Goal: Contribute content: Contribute content

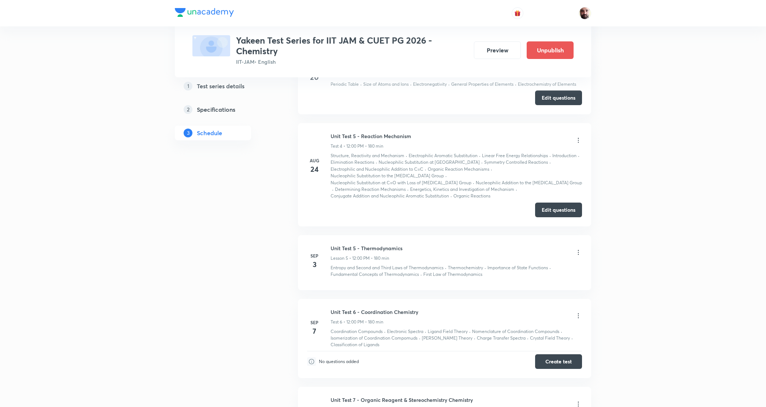
click at [578, 254] on icon at bounding box center [578, 252] width 7 height 7
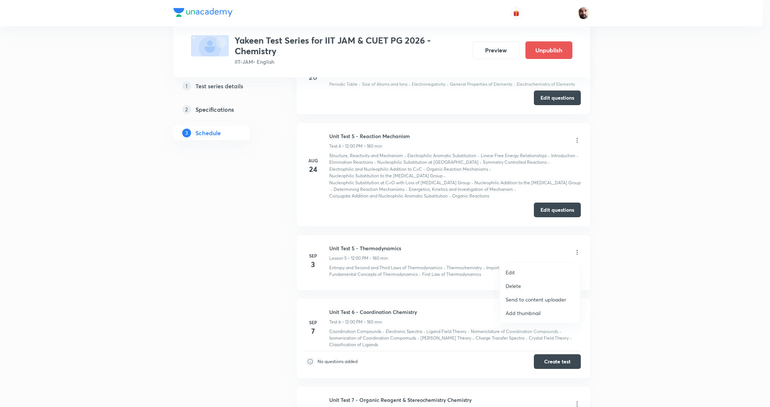
click at [509, 271] on p "Edit" at bounding box center [510, 273] width 9 height 8
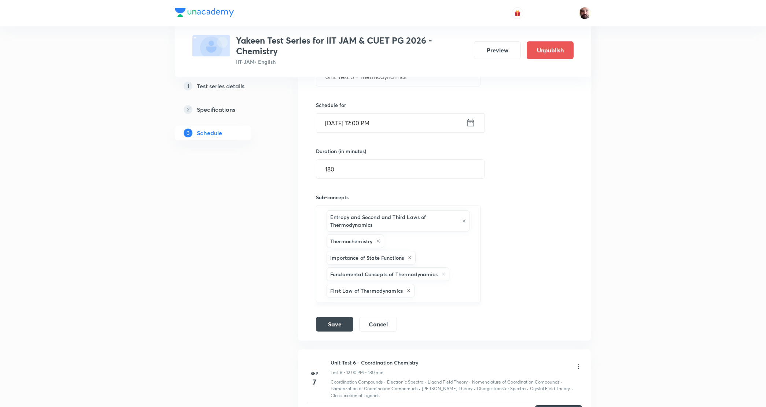
scroll to position [687, 0]
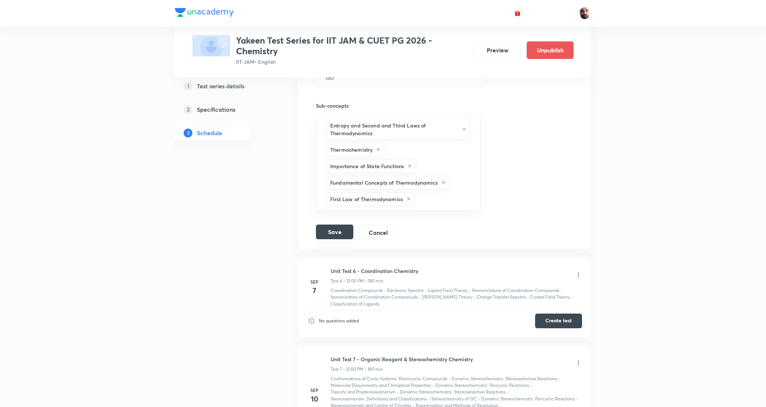
click at [336, 232] on button "Save" at bounding box center [334, 232] width 37 height 15
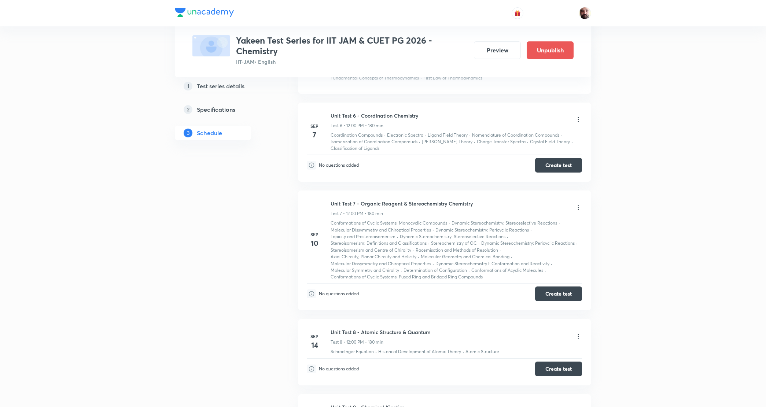
scroll to position [458, 0]
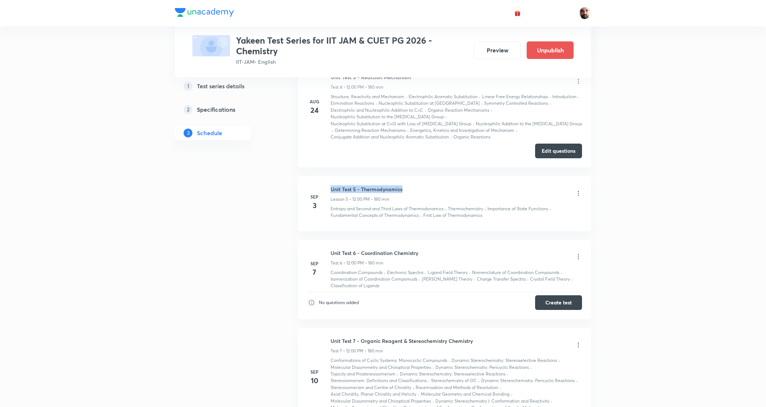
drag, startPoint x: 404, startPoint y: 190, endPoint x: 331, endPoint y: 184, distance: 73.1
click at [331, 184] on li "[DATE] Unit Test 5 - Thermodynamics Lesson 5 • 12:00 PM • 180 min Entropy and S…" at bounding box center [444, 203] width 293 height 55
copy h6 "Unit Test 5 - Thermodynamics"
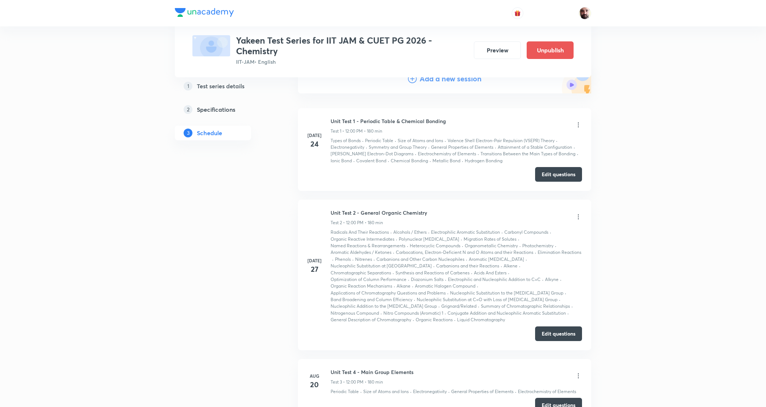
scroll to position [0, 0]
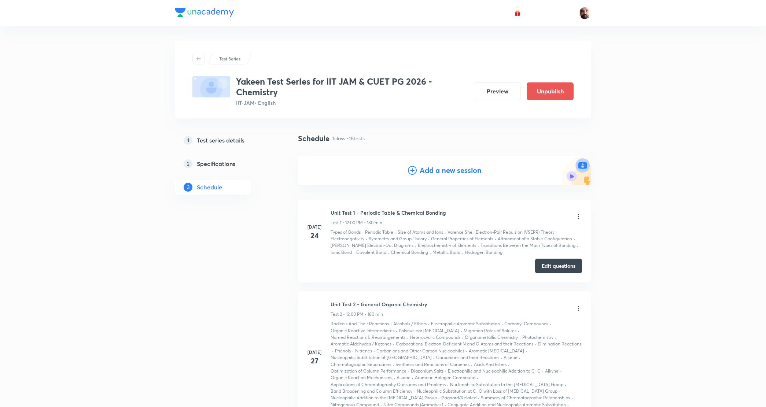
click at [437, 173] on h4 "Add a new session" at bounding box center [451, 170] width 62 height 11
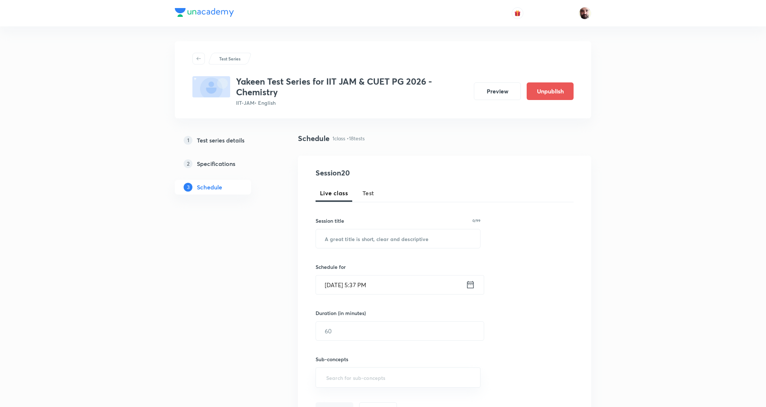
click at [367, 199] on button "Test" at bounding box center [368, 193] width 21 height 18
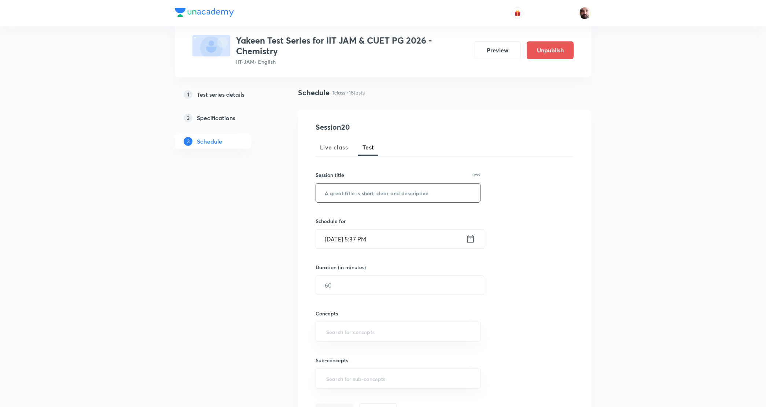
click at [338, 190] on input "text" at bounding box center [398, 193] width 164 height 19
paste input "Unit Test 5 - Thermodynamics"
type input "Unit Test 5 - Thermodynamics"
click at [467, 239] on icon at bounding box center [470, 238] width 7 height 7
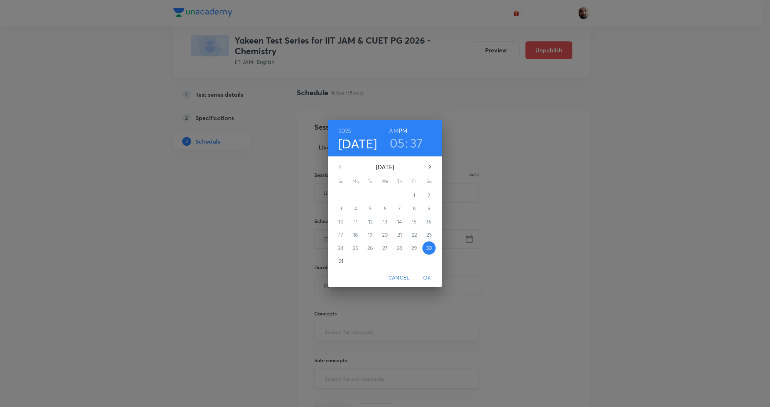
click at [431, 162] on icon "button" at bounding box center [429, 166] width 9 height 9
click at [384, 195] on p "3" at bounding box center [385, 195] width 3 height 7
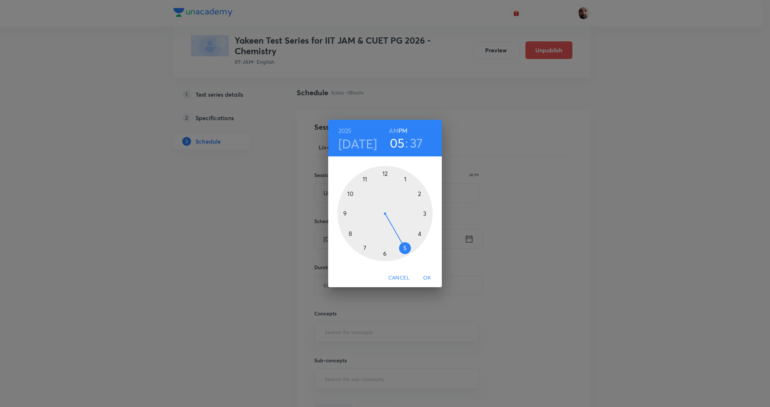
click at [384, 173] on div at bounding box center [384, 213] width 95 height 95
click at [405, 180] on div at bounding box center [384, 213] width 95 height 95
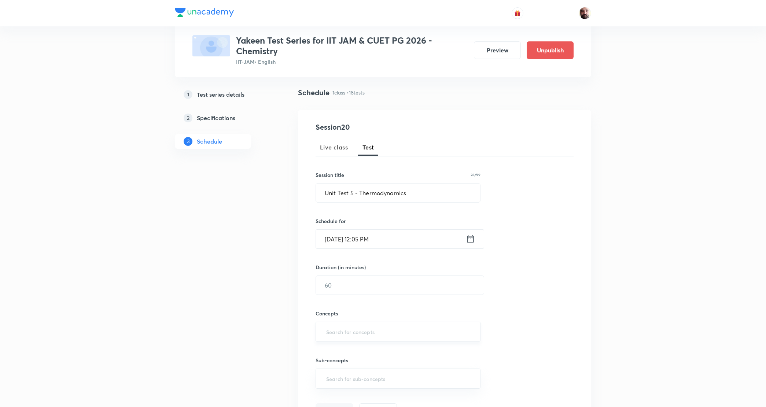
scroll to position [92, 0]
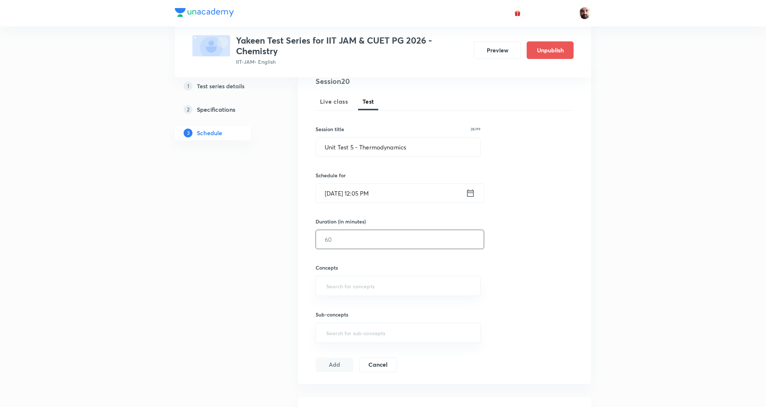
click at [392, 243] on input "text" at bounding box center [400, 239] width 168 height 19
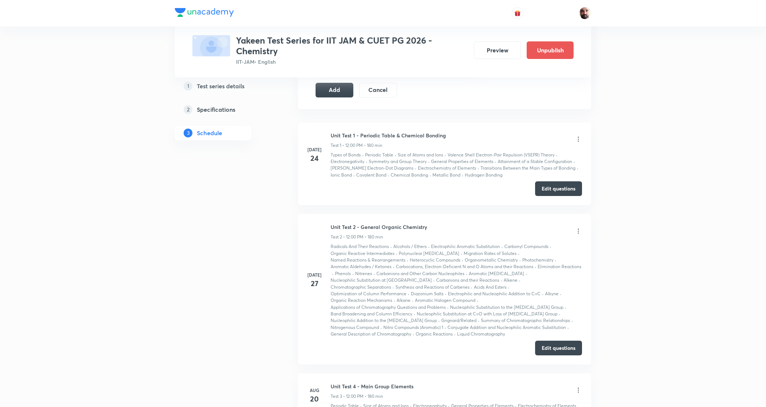
scroll to position [229, 0]
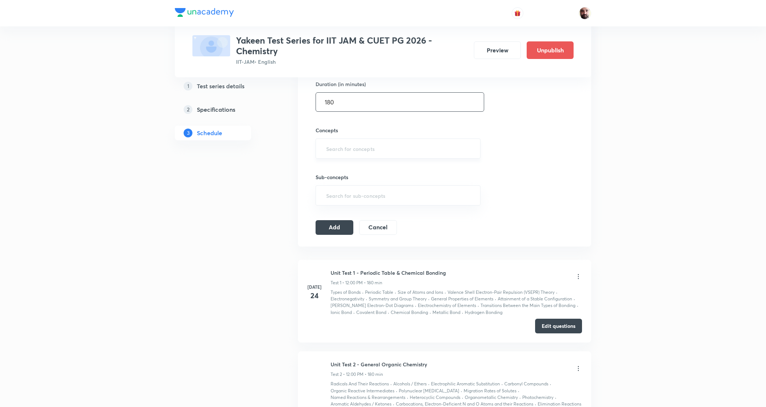
type input "180"
click at [379, 150] on input "text" at bounding box center [398, 149] width 147 height 14
type input "e"
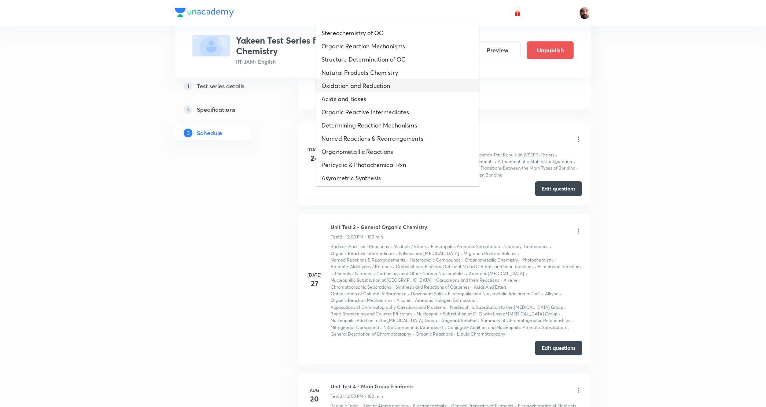
scroll to position [275, 0]
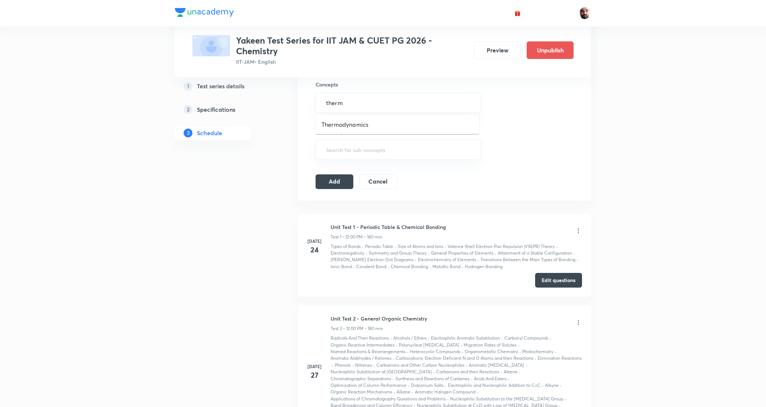
type input "thermo"
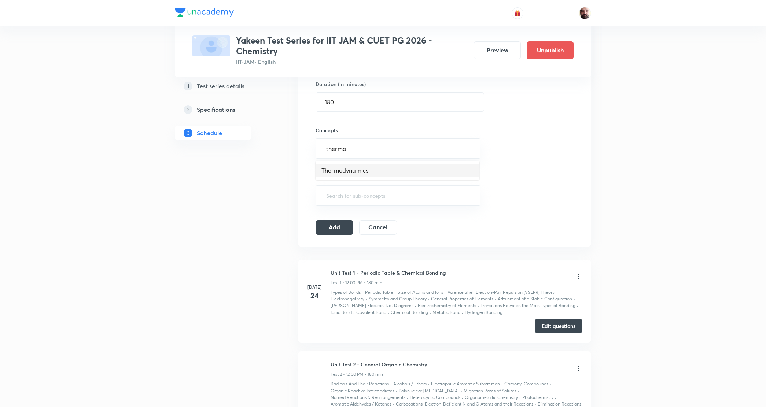
click at [365, 169] on li "Thermodynamics" at bounding box center [398, 170] width 164 height 13
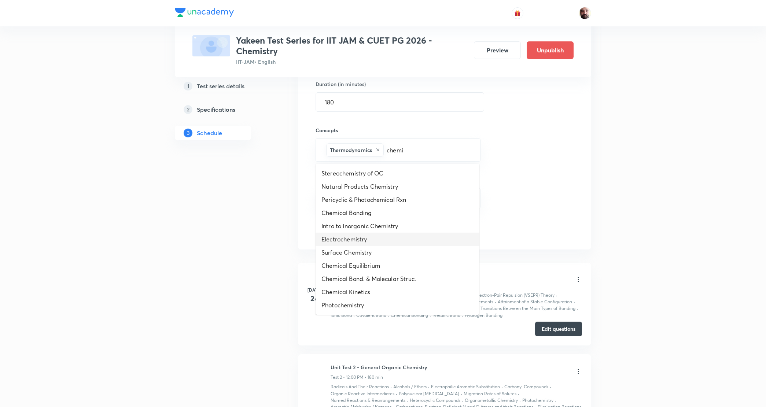
type input "chemi"
click at [552, 213] on div "Session 20 Live class Test Session title 28/99 Unit Test 5 - Thermodynamics ​ S…" at bounding box center [445, 88] width 258 height 300
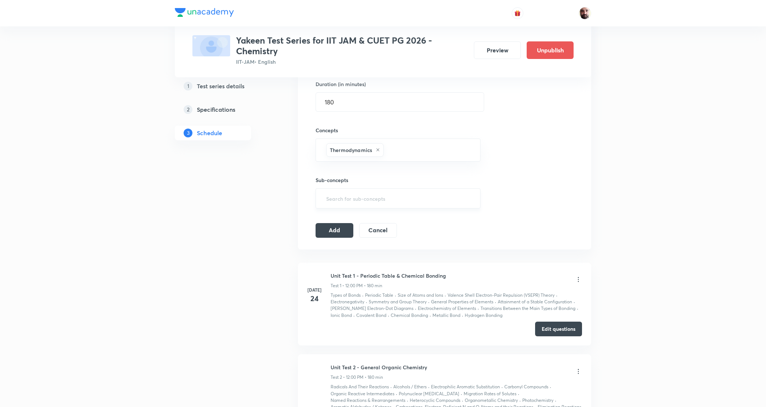
click at [346, 197] on input "text" at bounding box center [398, 199] width 147 height 14
type input "a"
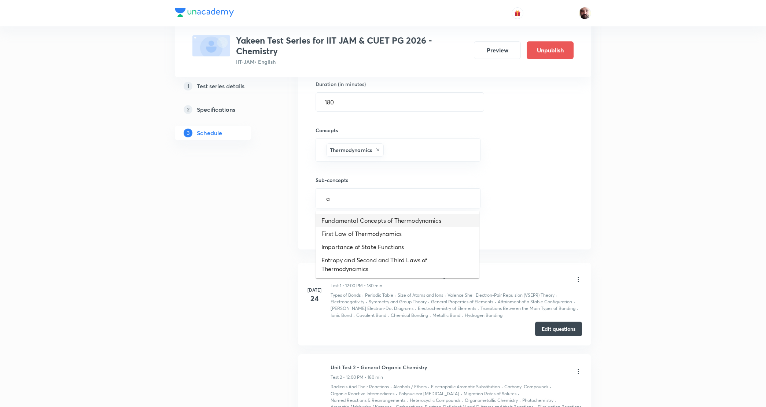
click at [371, 220] on li "Fundamental Concepts of Thermodynamics" at bounding box center [398, 220] width 164 height 13
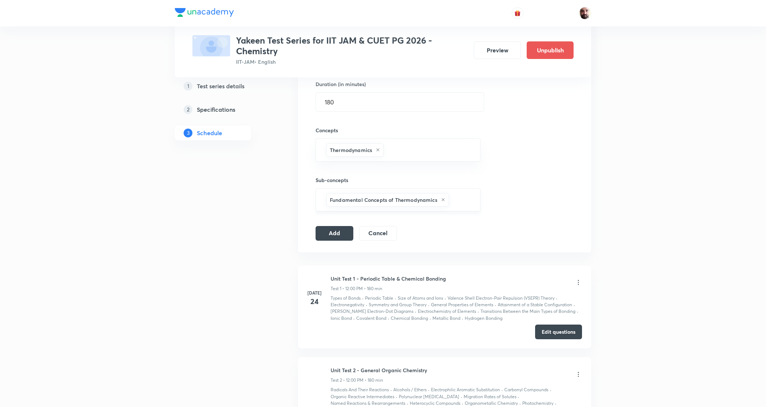
type input "a"
click at [359, 248] on li "Entropy and Second and Third Laws of Thermodynamics" at bounding box center [398, 254] width 164 height 22
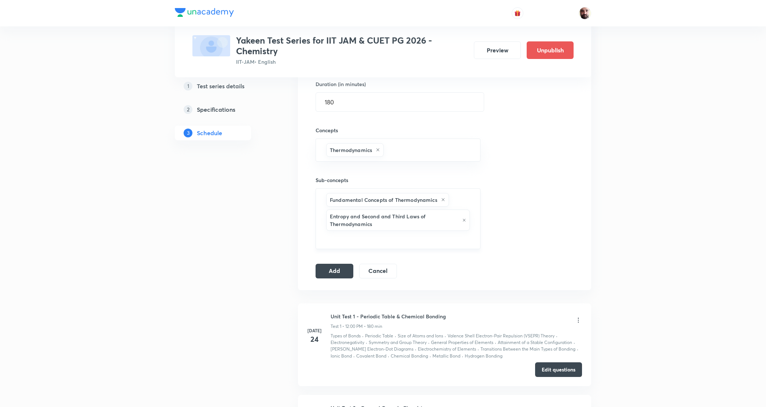
type input "a"
click at [331, 263] on li "First Law of Thermodynamics" at bounding box center [398, 261] width 164 height 13
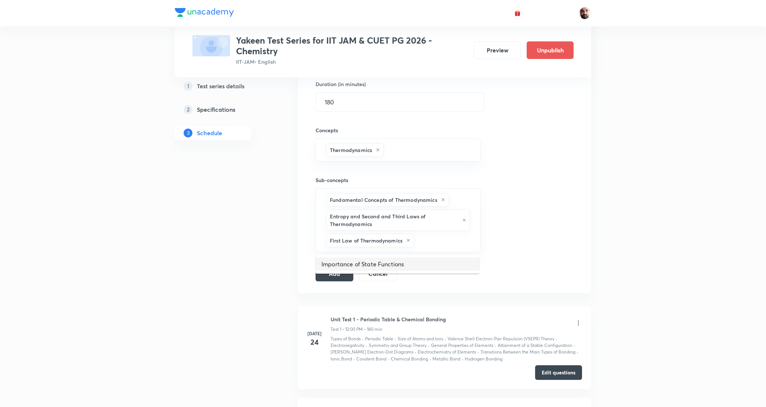
type input "a"
click at [367, 263] on li "Importance of State Functions" at bounding box center [398, 264] width 164 height 13
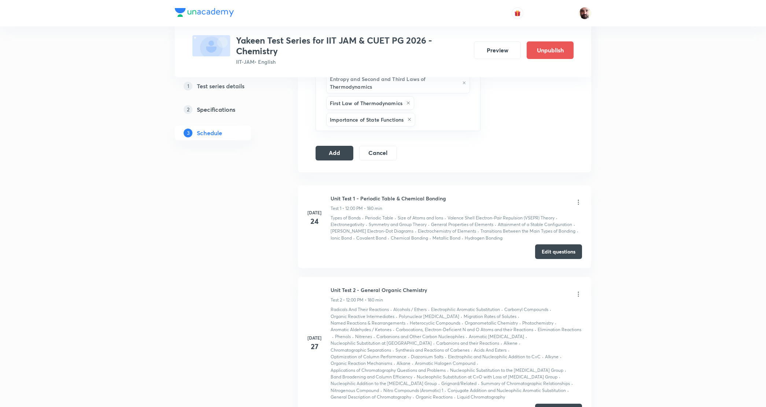
scroll to position [275, 0]
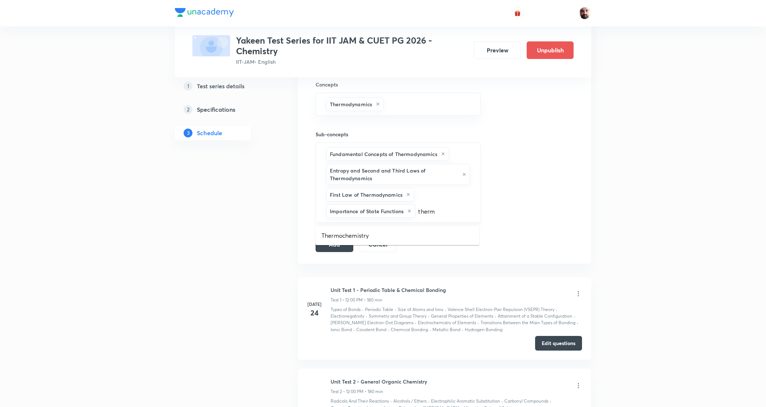
type input "thermo"
click at [367, 235] on li "Thermochemistry" at bounding box center [398, 235] width 164 height 13
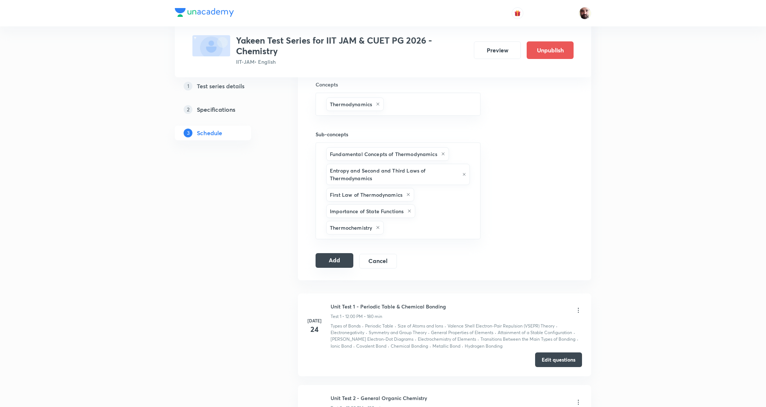
click at [340, 263] on button "Add" at bounding box center [335, 260] width 38 height 15
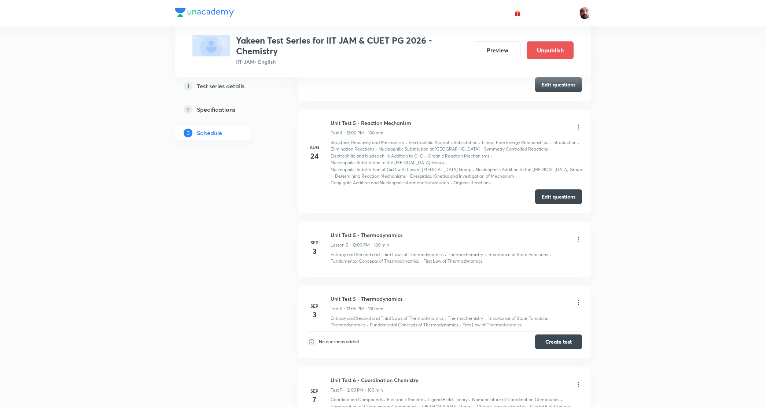
scroll to position [504, 0]
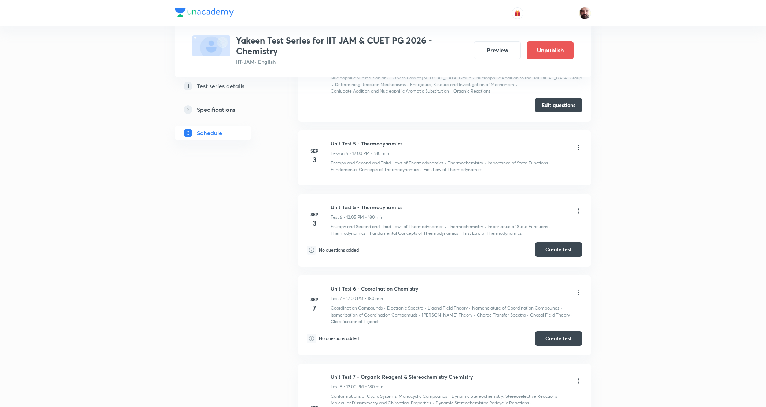
click at [562, 252] on button "Create test" at bounding box center [558, 249] width 47 height 15
click at [576, 147] on icon at bounding box center [578, 147] width 7 height 7
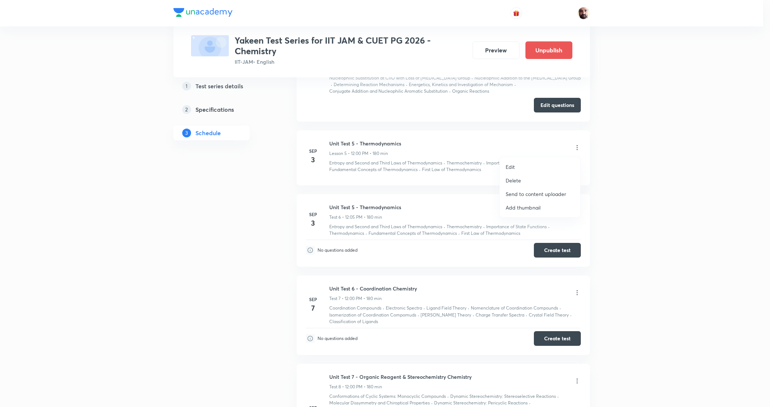
click at [518, 179] on p "Delete" at bounding box center [513, 181] width 15 height 8
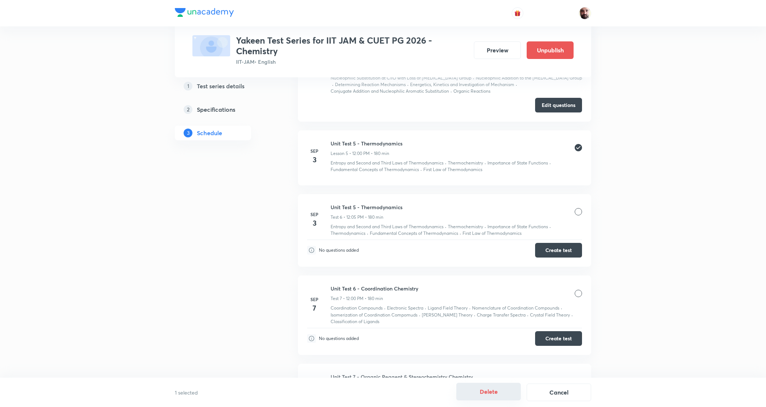
click at [492, 394] on button "Delete" at bounding box center [488, 392] width 65 height 18
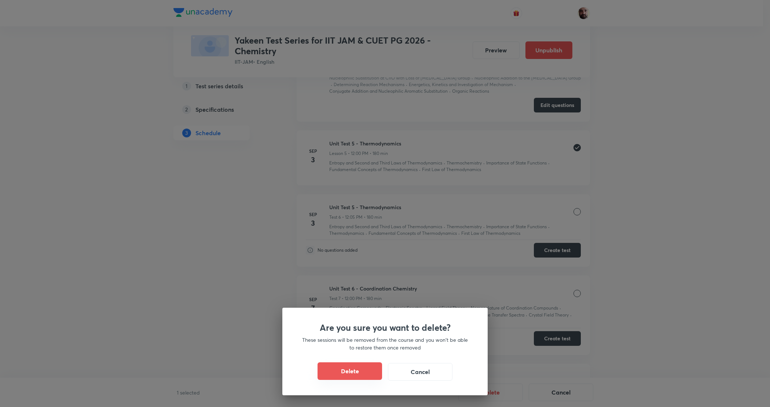
click at [362, 370] on button "Delete" at bounding box center [350, 372] width 65 height 18
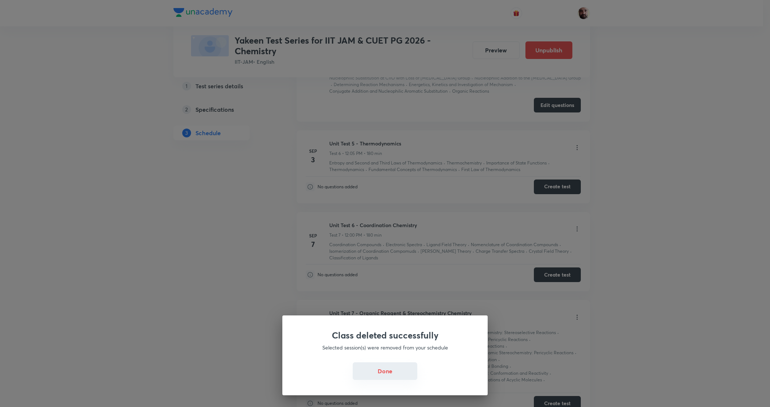
click at [381, 372] on button "Done" at bounding box center [385, 372] width 65 height 18
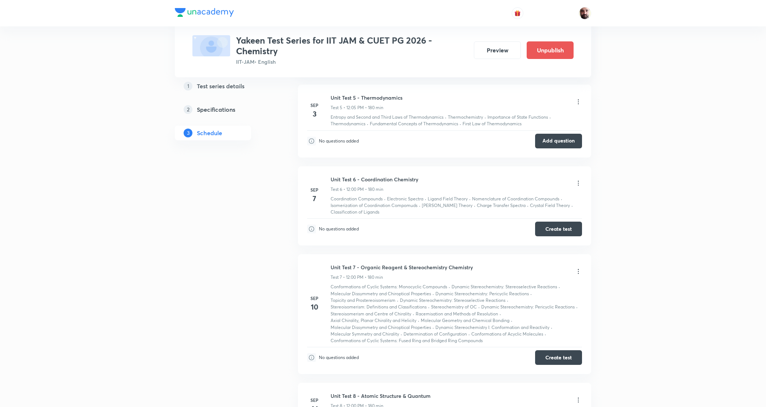
scroll to position [458, 0]
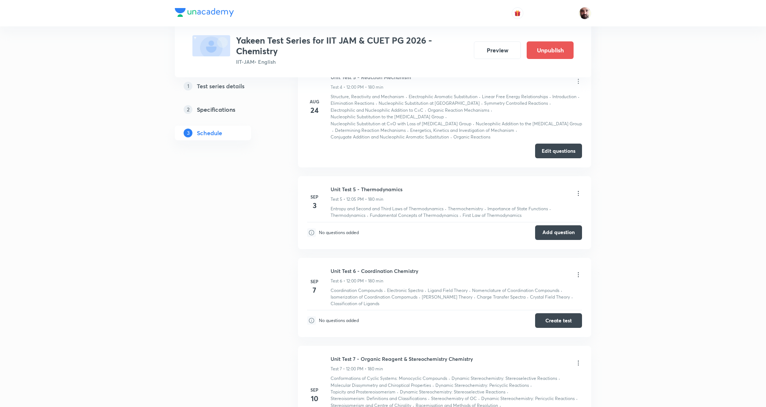
click at [576, 193] on icon at bounding box center [578, 193] width 7 height 7
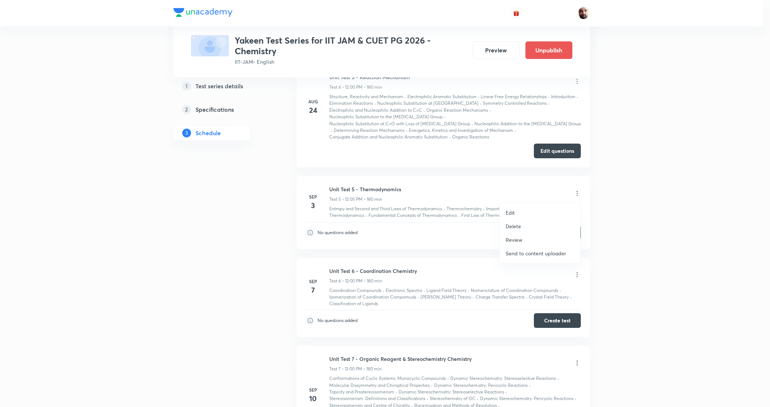
click at [509, 212] on p "Edit" at bounding box center [510, 213] width 9 height 8
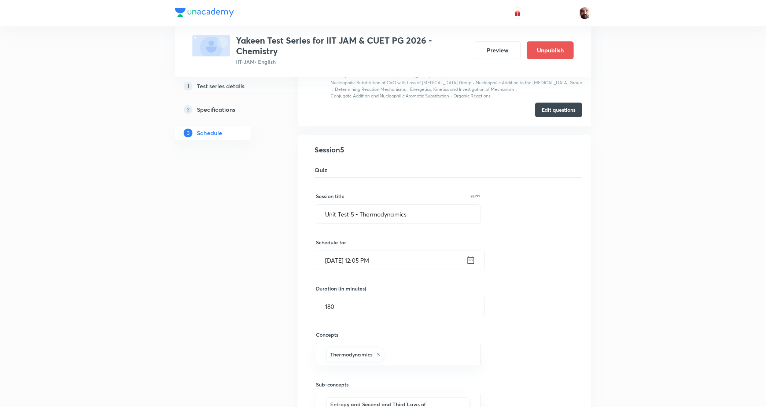
click at [475, 262] on icon at bounding box center [470, 260] width 9 height 10
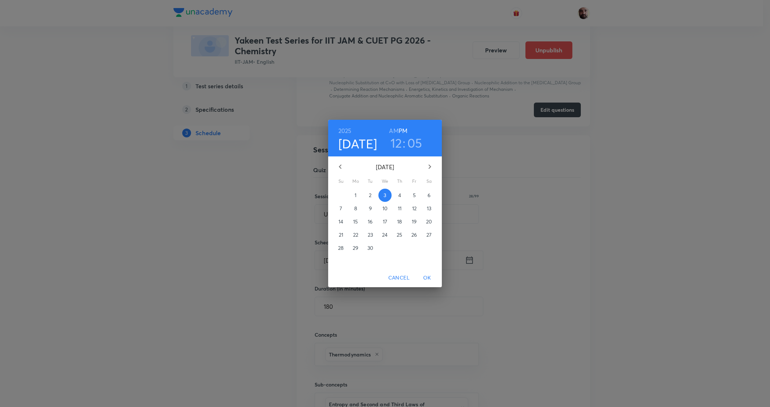
click at [415, 145] on h3 "05" at bounding box center [414, 142] width 15 height 15
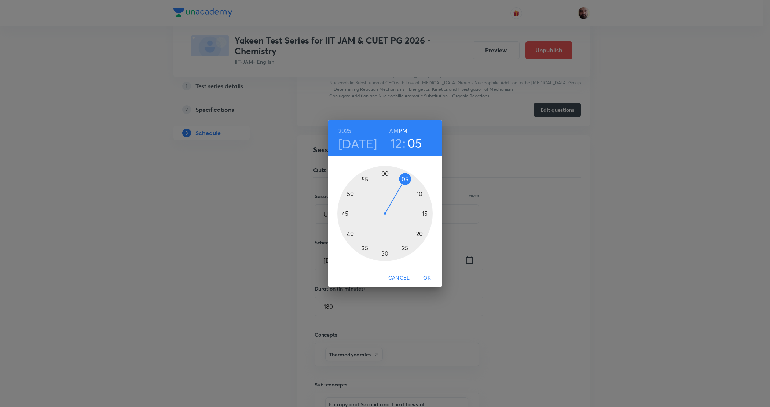
click at [384, 172] on div at bounding box center [384, 213] width 95 height 95
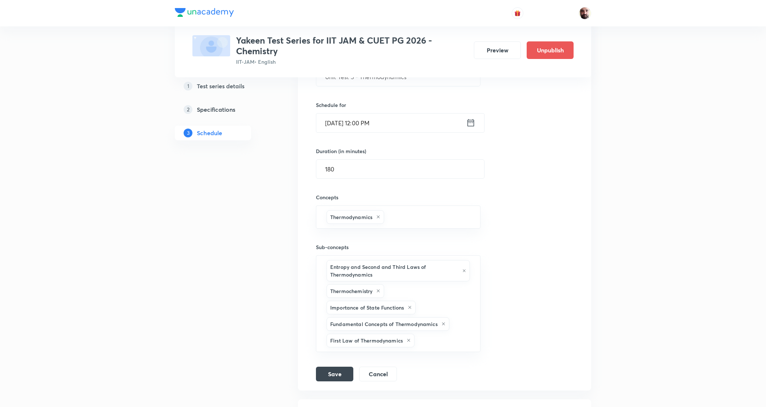
scroll to position [687, 0]
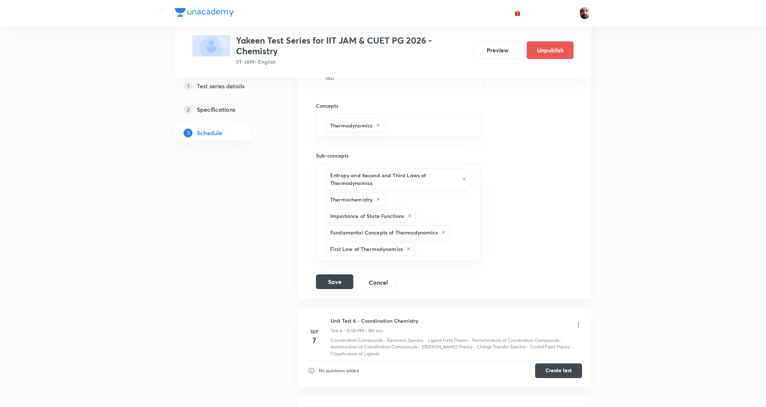
click at [342, 279] on button "Save" at bounding box center [334, 282] width 37 height 15
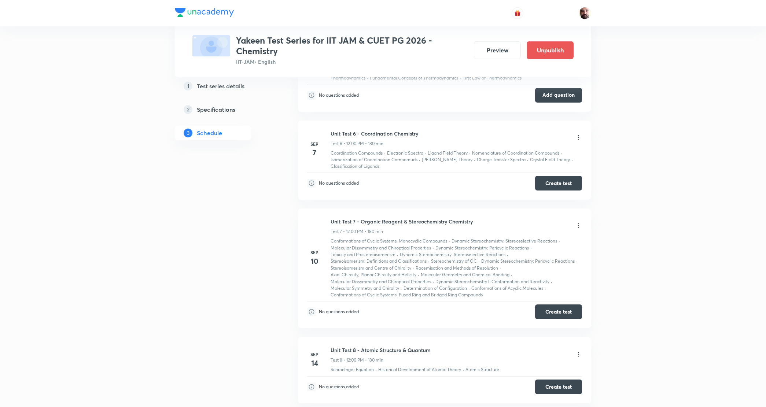
scroll to position [504, 0]
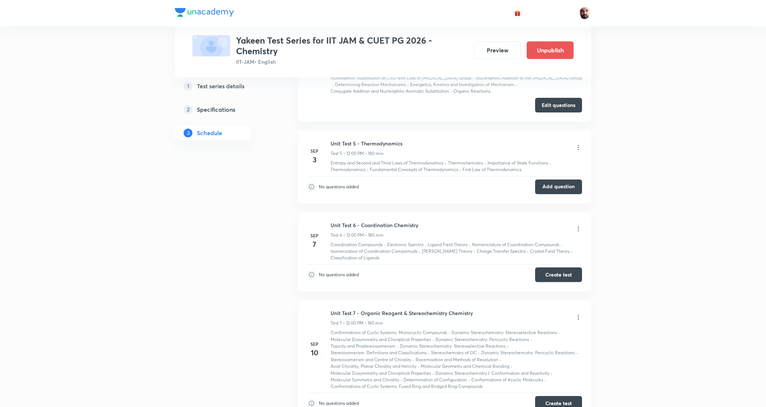
click at [552, 184] on button "Add question" at bounding box center [558, 187] width 47 height 15
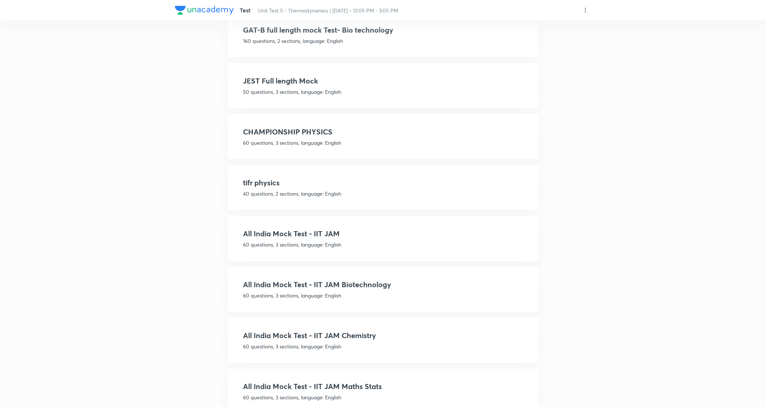
scroll to position [377, 0]
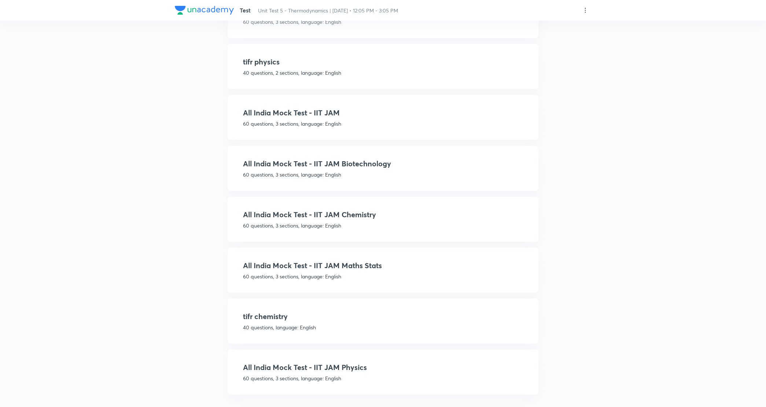
click at [357, 211] on h4 "All India Mock Test - IIT JAM Chemistry" at bounding box center [383, 214] width 280 height 11
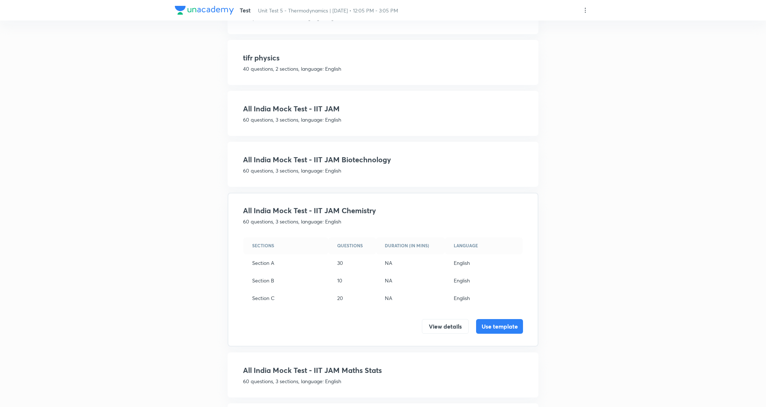
scroll to position [286, 0]
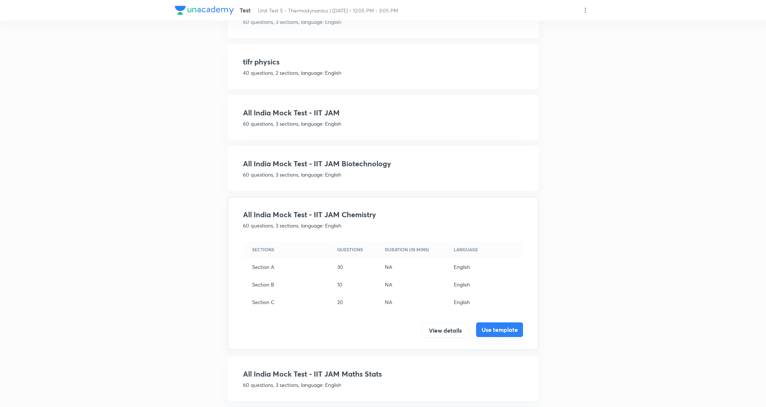
click at [496, 326] on button "Use template" at bounding box center [499, 330] width 47 height 15
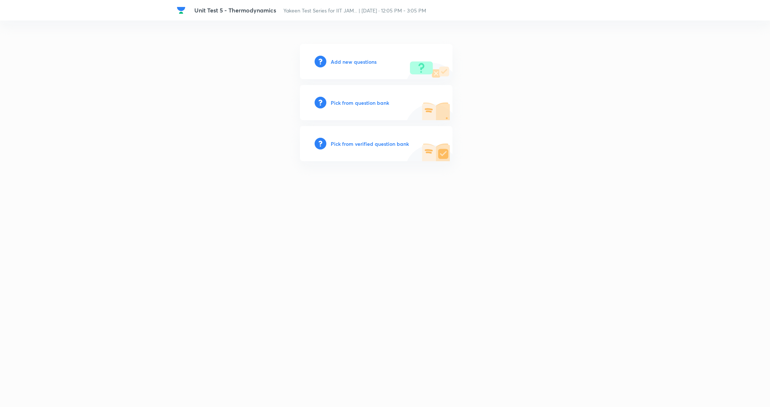
click at [352, 59] on h6 "Add new questions" at bounding box center [354, 62] width 46 height 8
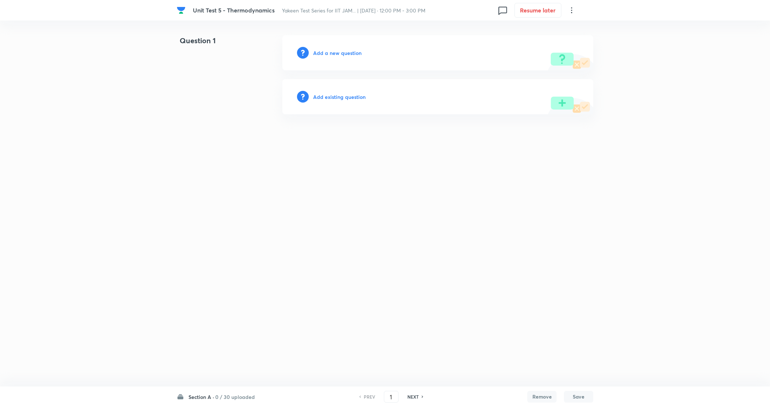
click at [489, 135] on html "Unit Test 5 - Thermodynamics Yakeen Test Series for IIT JAM... | Sep 3, 2025 · …" at bounding box center [385, 75] width 770 height 150
